Goal: Information Seeking & Learning: Learn about a topic

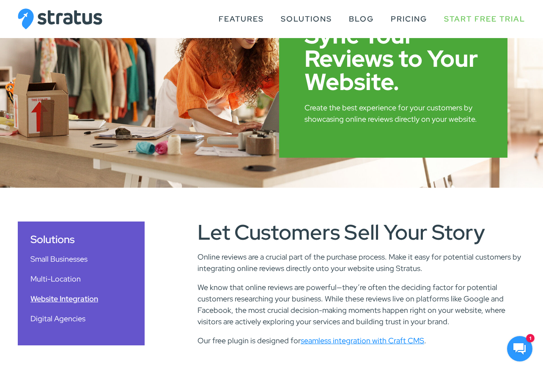
scroll to position [81, 0]
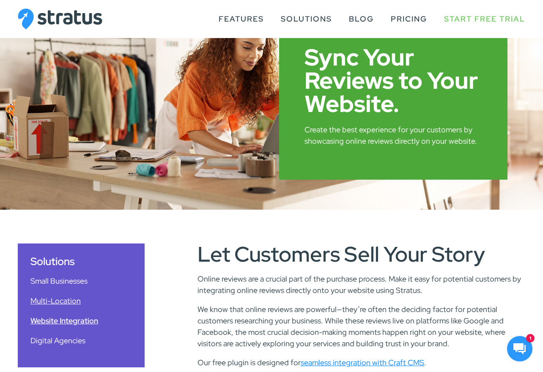
click at [69, 301] on link "Multi-Location" at bounding box center [81, 300] width 102 height 11
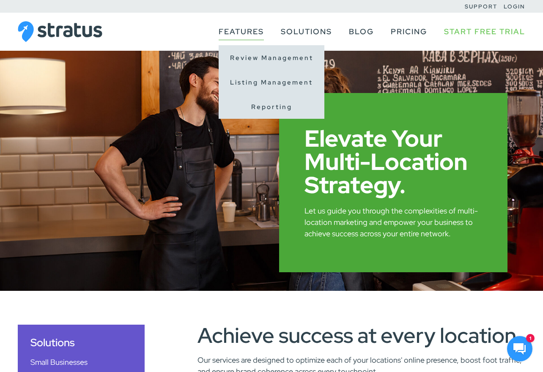
click at [251, 32] on link "Features" at bounding box center [241, 32] width 45 height 16
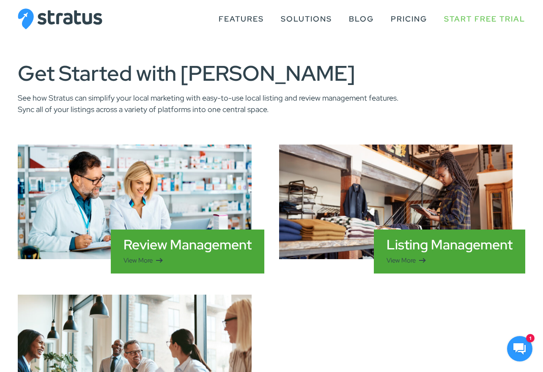
scroll to position [296, 0]
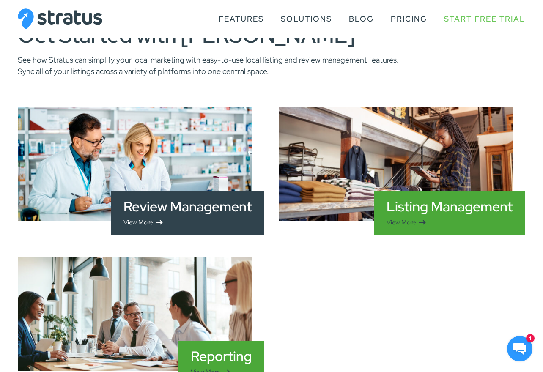
click at [198, 218] on link "View More" at bounding box center [188, 223] width 128 height 10
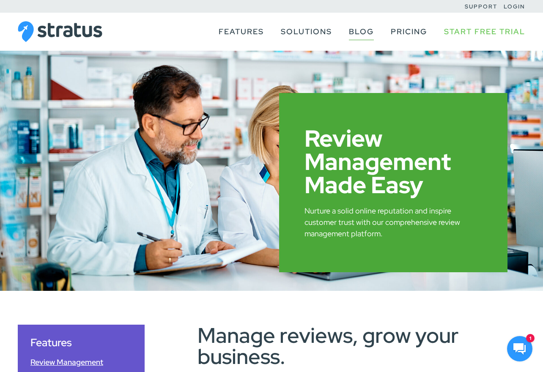
click at [359, 31] on link "Blog" at bounding box center [361, 32] width 25 height 16
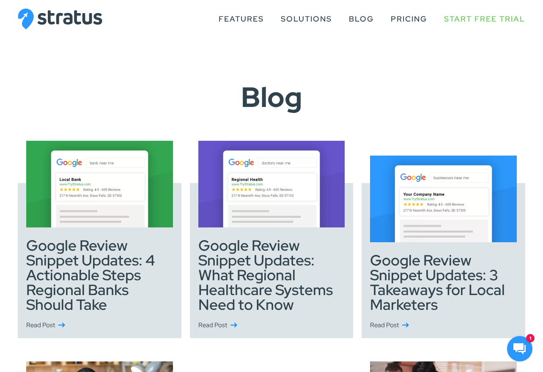
scroll to position [42, 0]
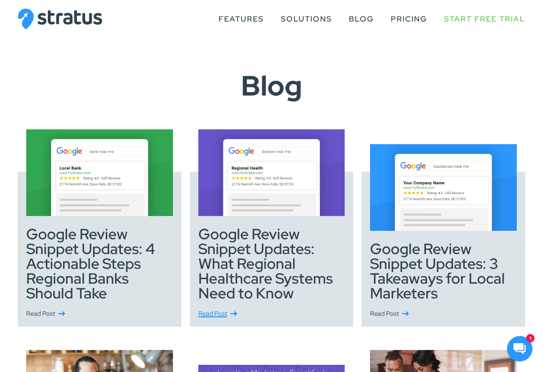
click at [234, 314] on span "Read Post about Google Review Snippet Updates: What Regional Healthcare Systems…" at bounding box center [234, 314] width 6 height 1
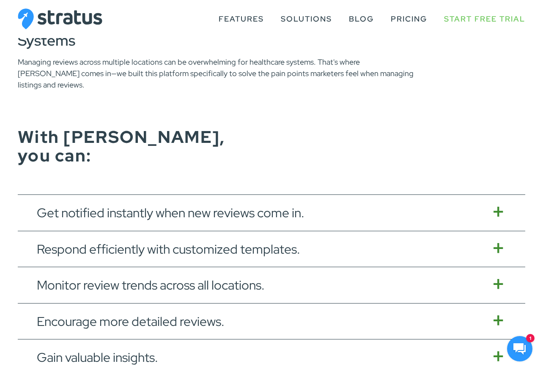
scroll to position [1354, 0]
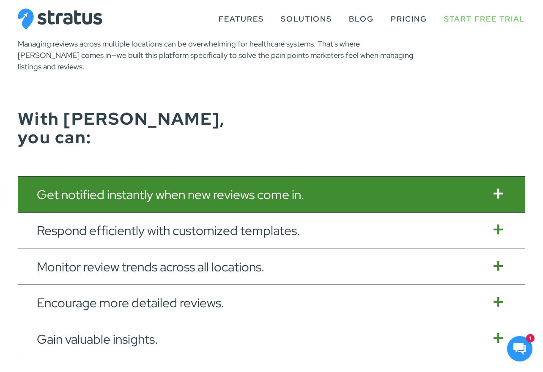
click at [286, 177] on button "Get notified instantly when new reviews come in." at bounding box center [272, 195] width 508 height 36
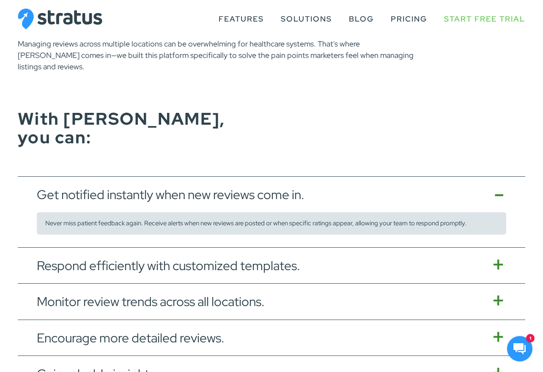
click at [283, 177] on button "Get notified instantly when new reviews come in." at bounding box center [272, 195] width 508 height 36
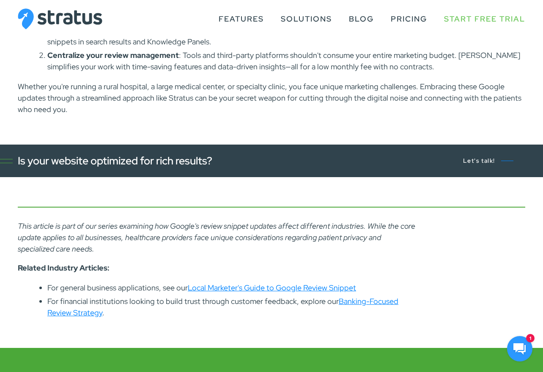
scroll to position [1778, 0]
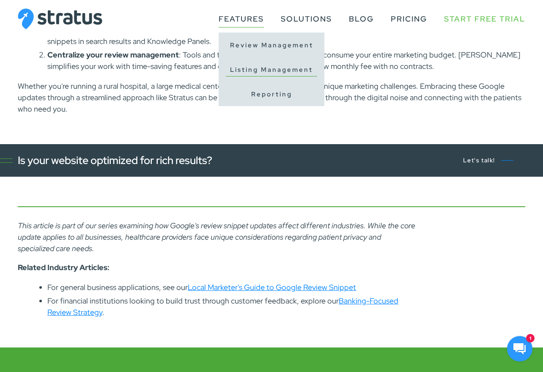
click at [243, 68] on link "Listing Management" at bounding box center [271, 69] width 91 height 13
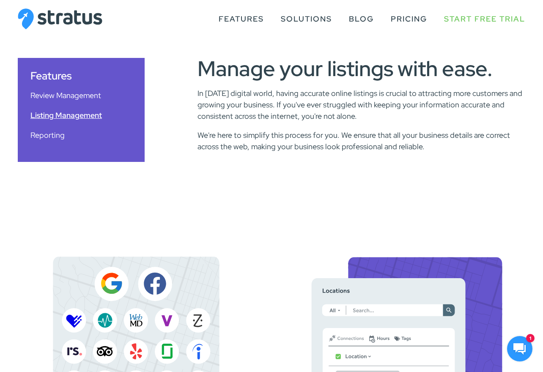
scroll to position [254, 0]
